Goal: Find contact information: Find contact information

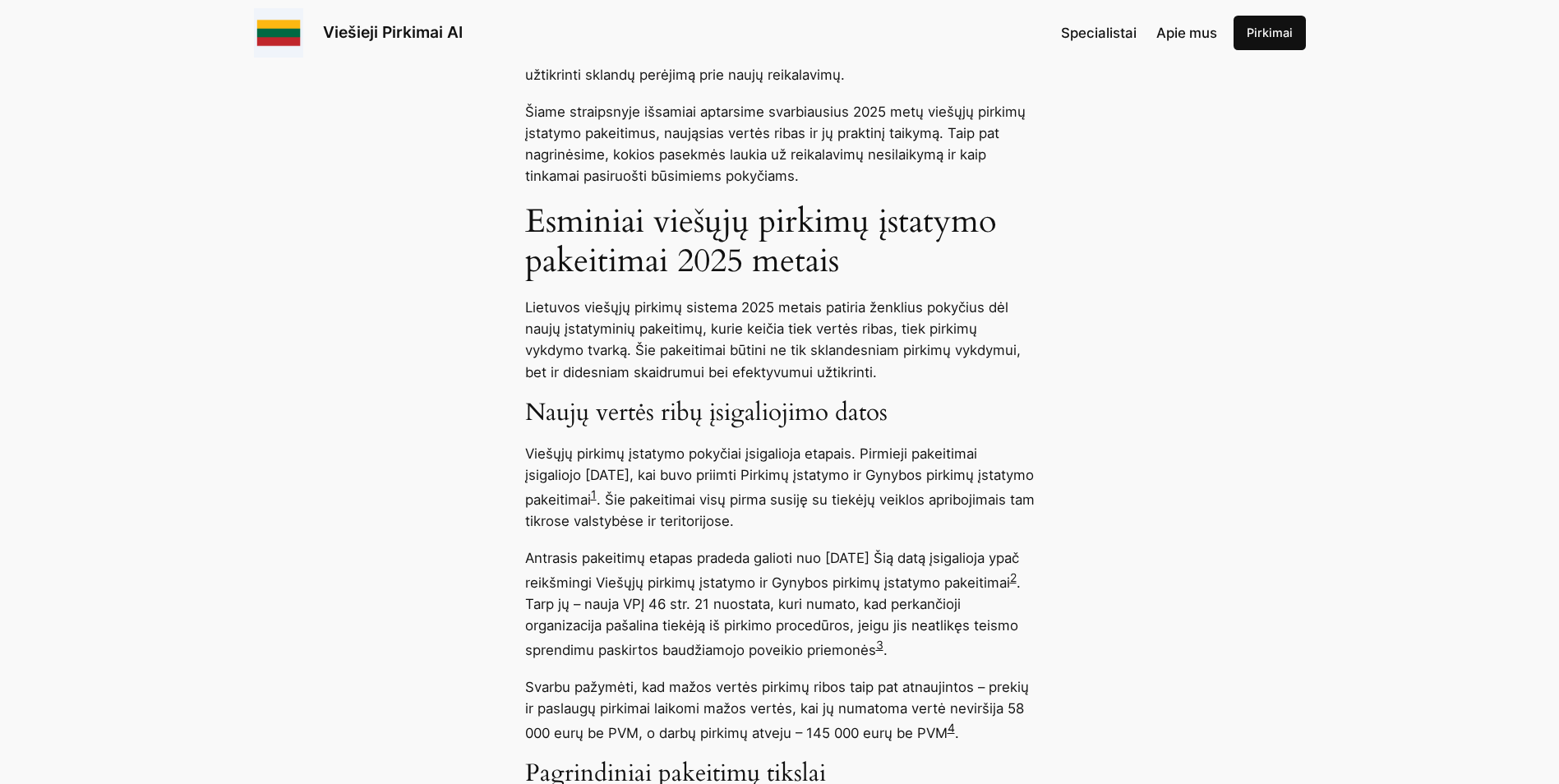
scroll to position [1479, 0]
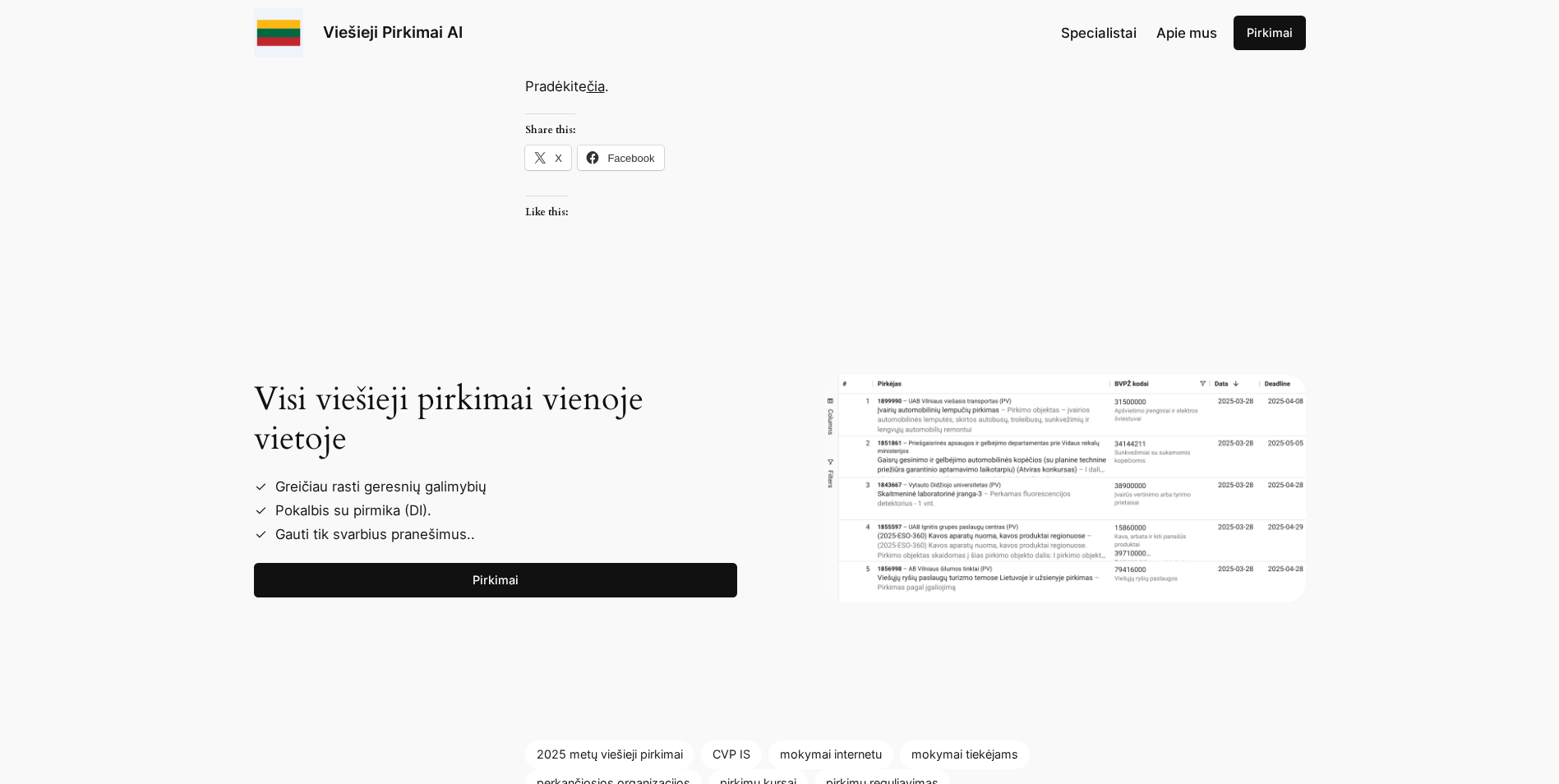
scroll to position [2546, 0]
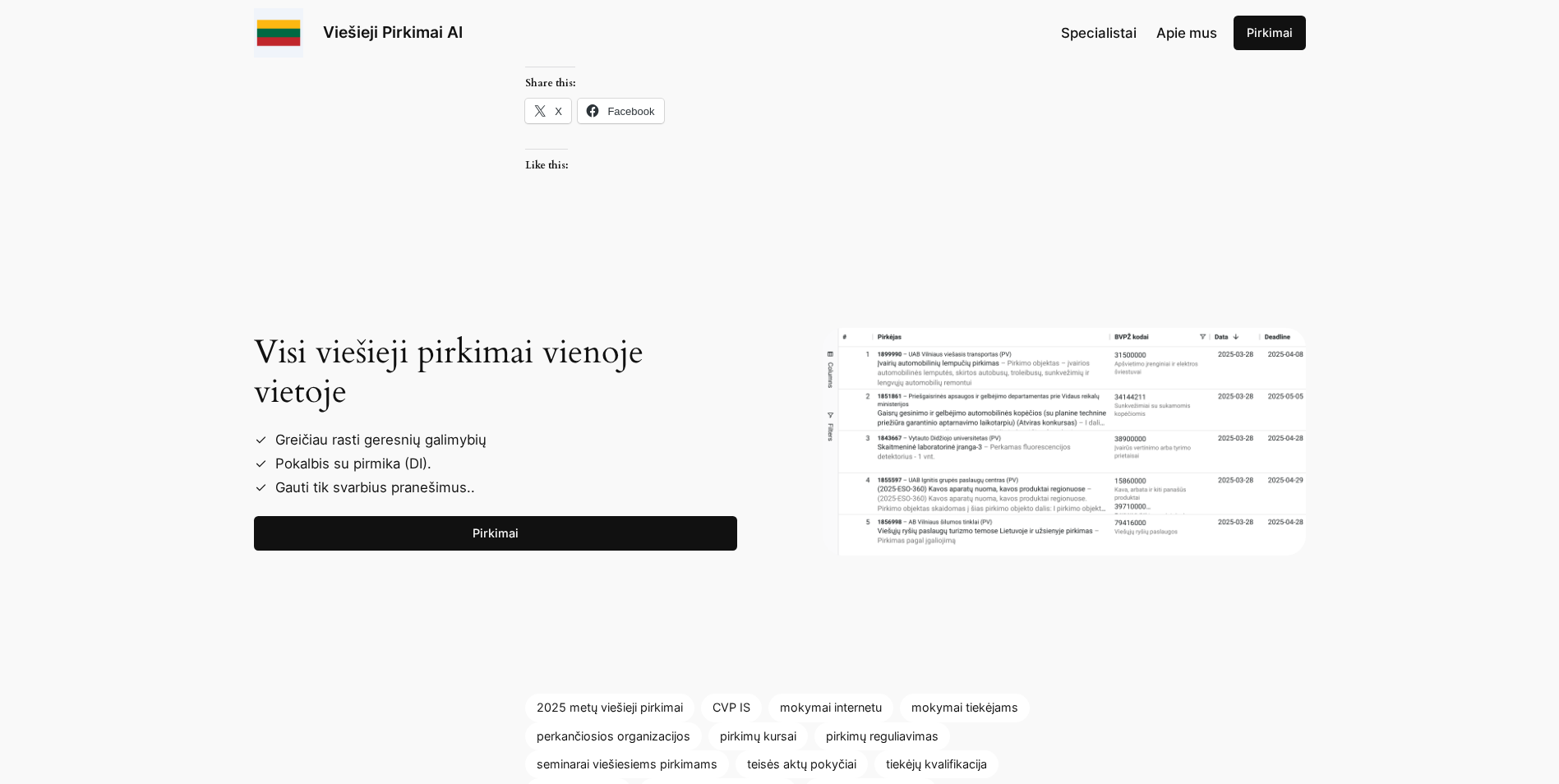
click at [377, 465] on li "Pokalbis su pirmika (DI)." at bounding box center [502, 463] width 470 height 24
click at [459, 538] on link "Pirkimai" at bounding box center [495, 533] width 484 height 34
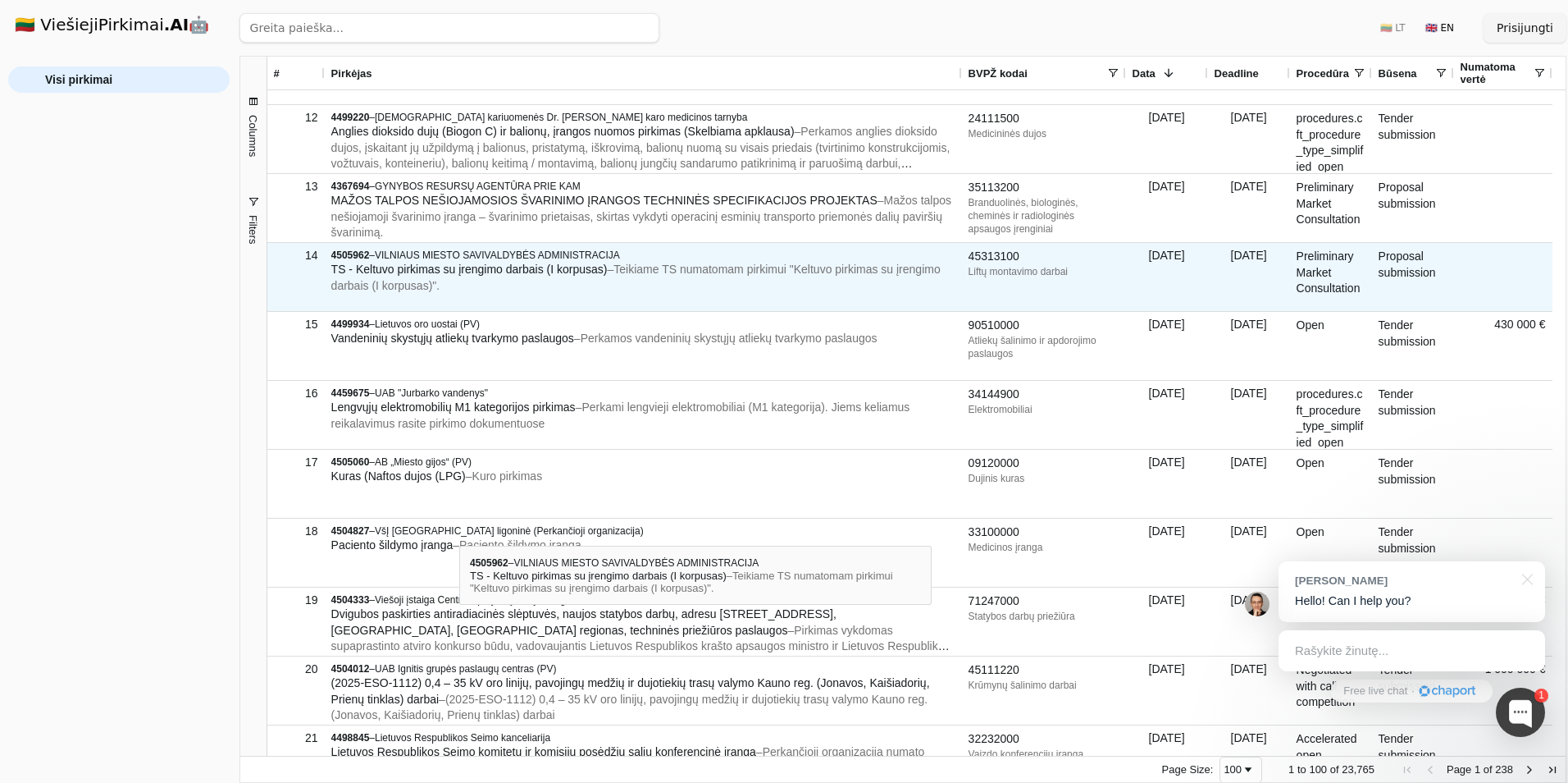
scroll to position [1066, 0]
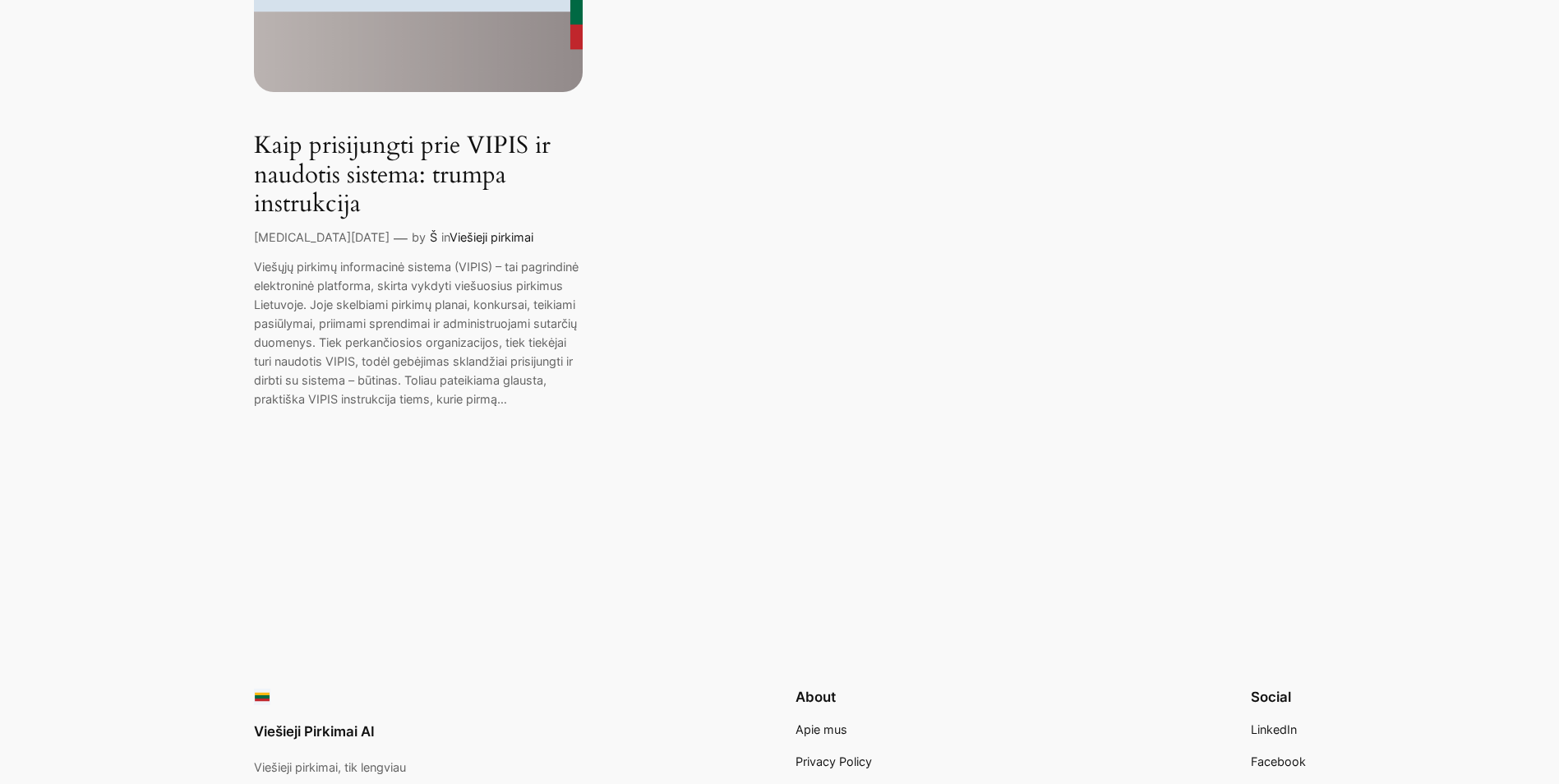
scroll to position [994, 0]
